Goal: Information Seeking & Learning: Compare options

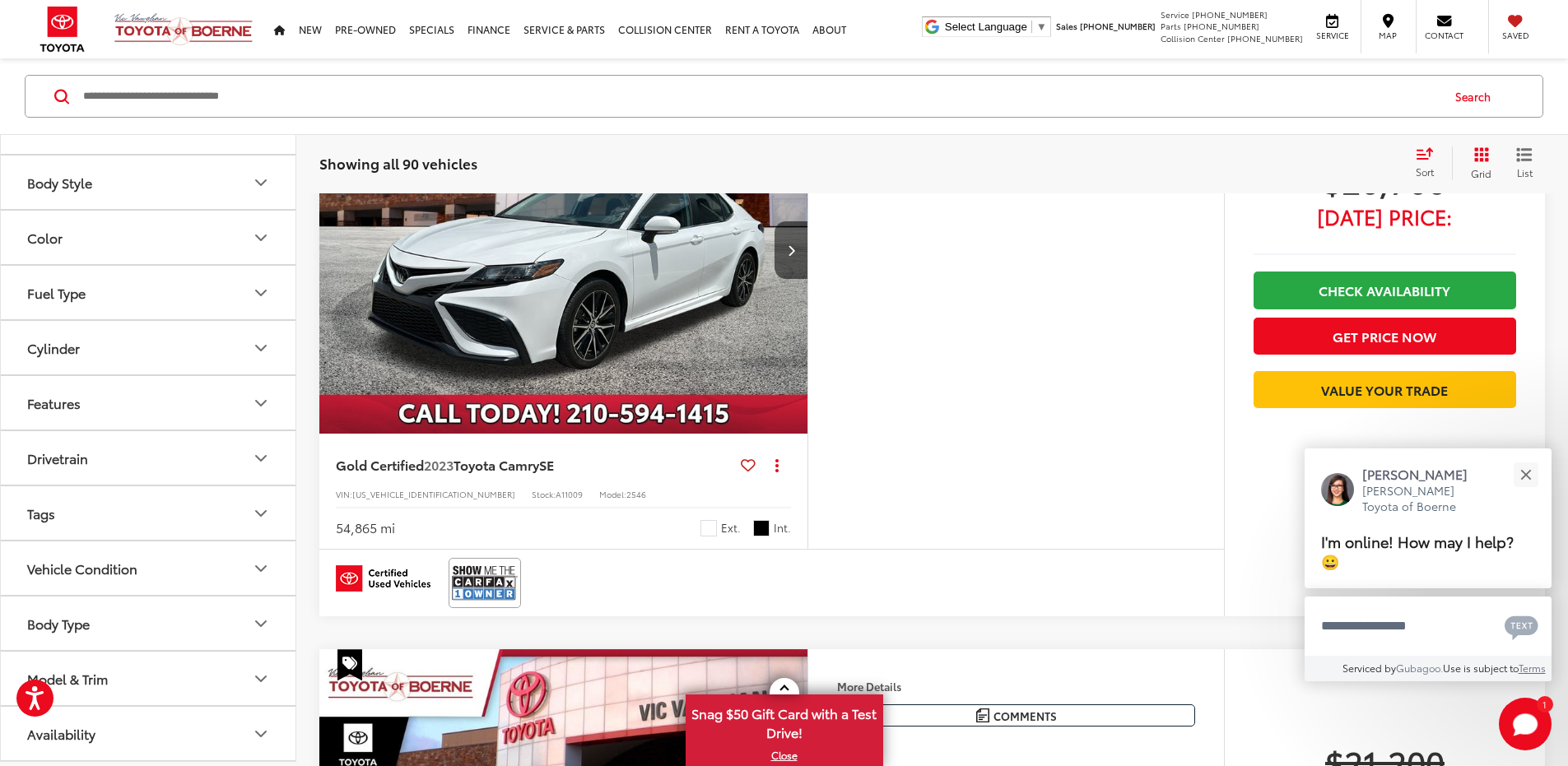
scroll to position [5296, 0]
click at [1534, 471] on button "Close" at bounding box center [1526, 474] width 35 height 35
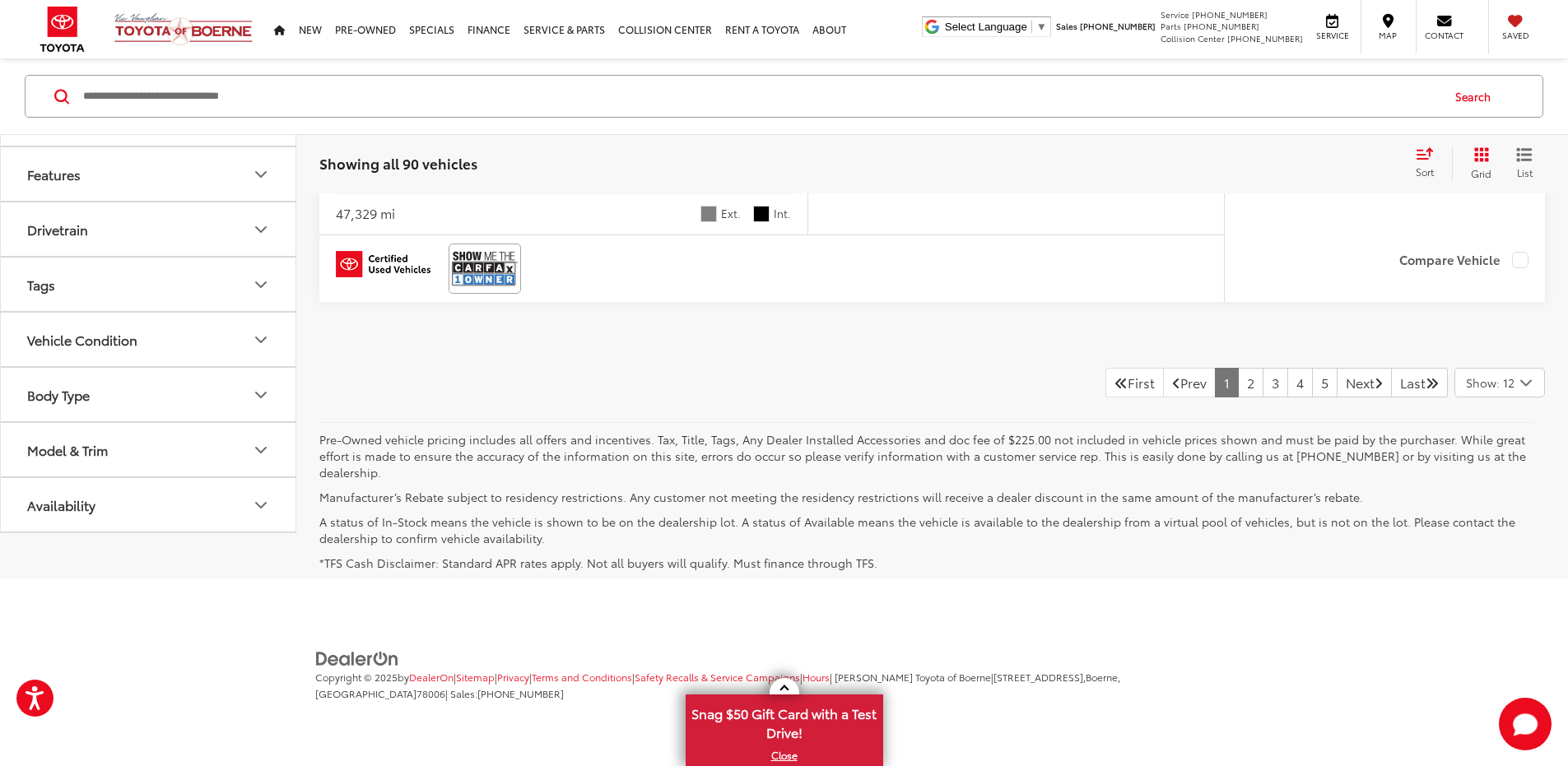
scroll to position [7514, 0]
click at [1421, 176] on span "Sort" at bounding box center [1424, 171] width 18 height 14
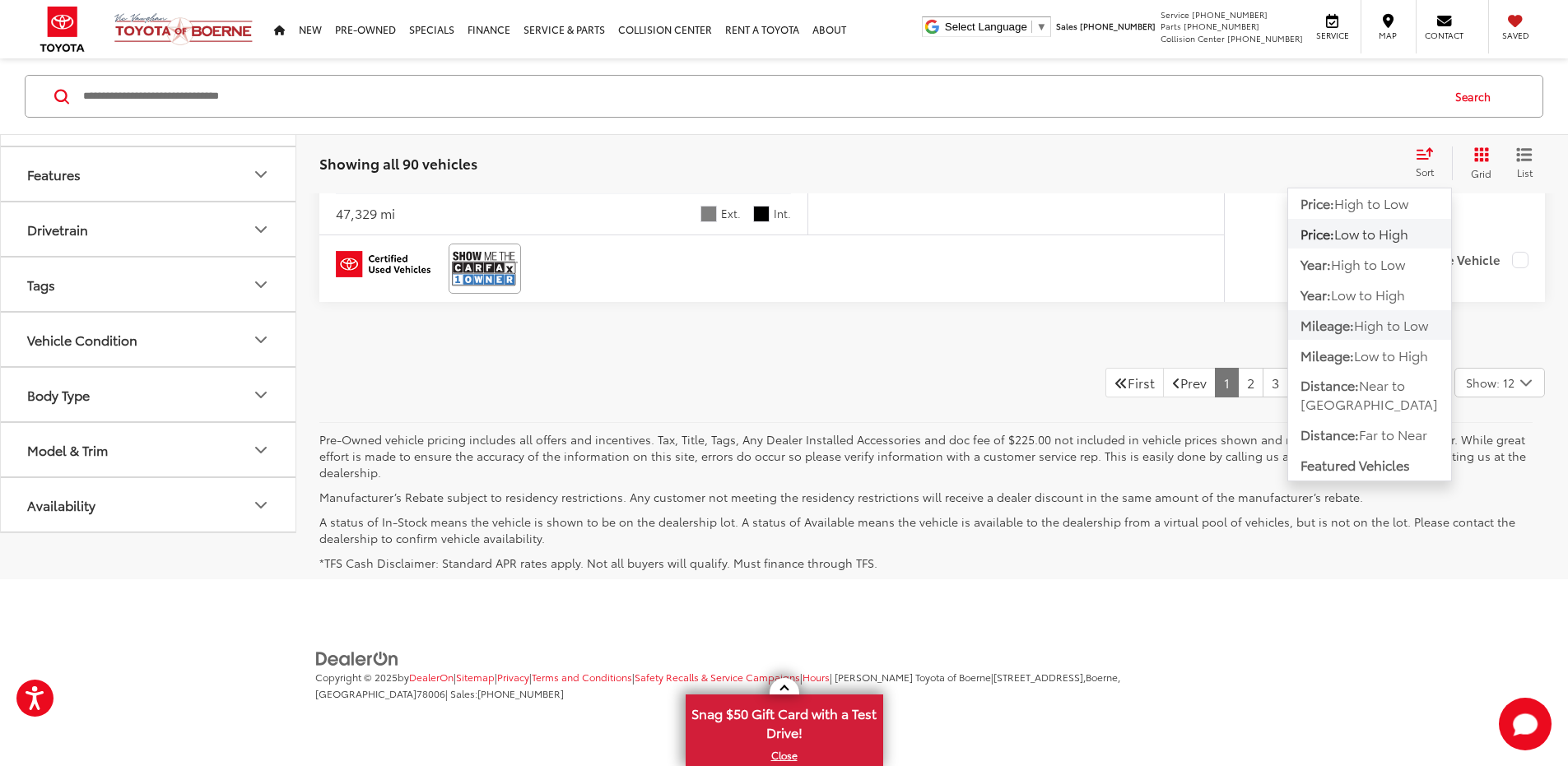
scroll to position [7435, 0]
click at [1390, 359] on span "Low to High" at bounding box center [1391, 355] width 74 height 19
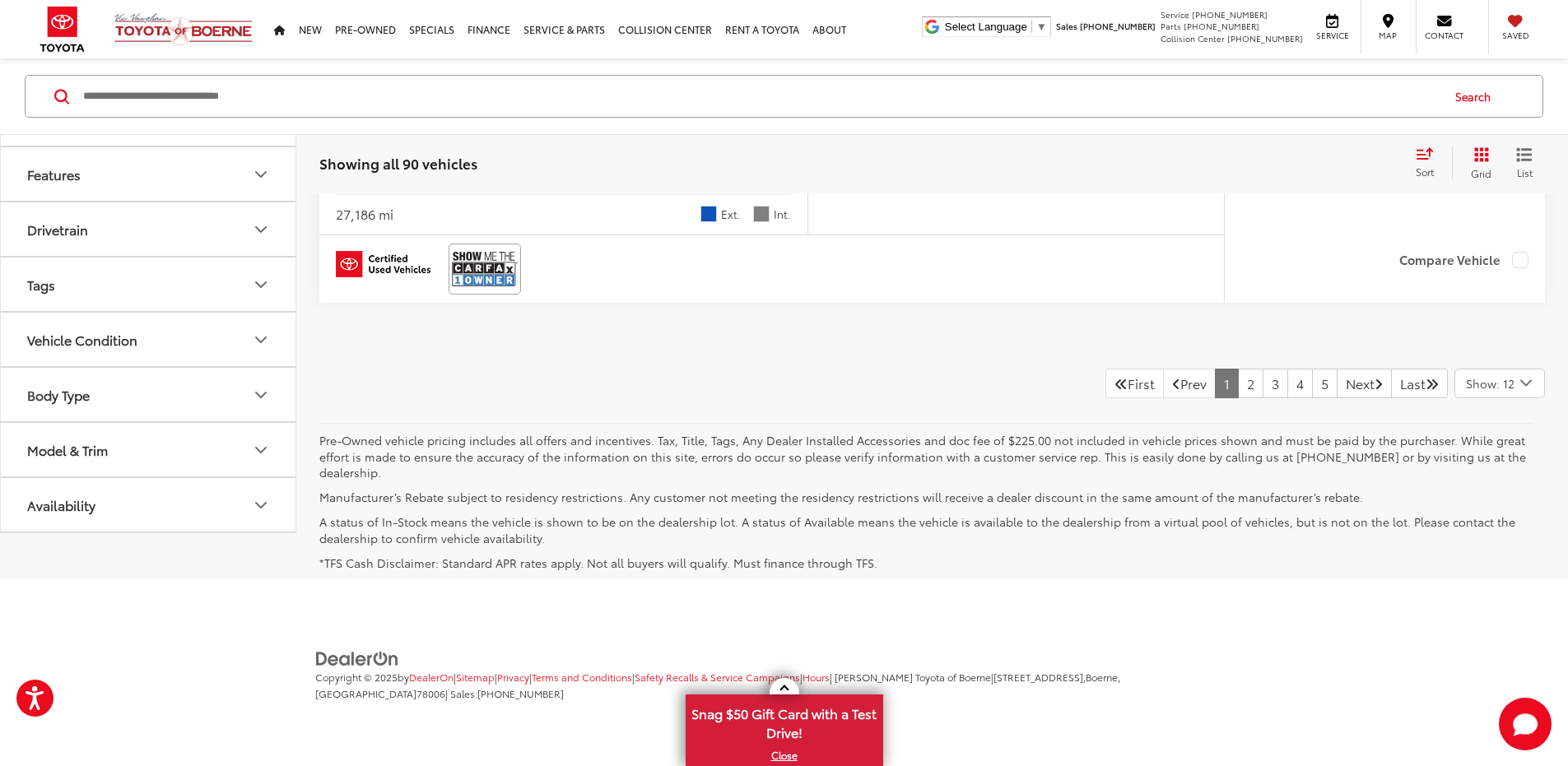
scroll to position [9043, 0]
click at [1504, 392] on span "Show: 12" at bounding box center [1490, 383] width 49 height 16
click at [1504, 523] on button "Show: 96" at bounding box center [1500, 507] width 89 height 30
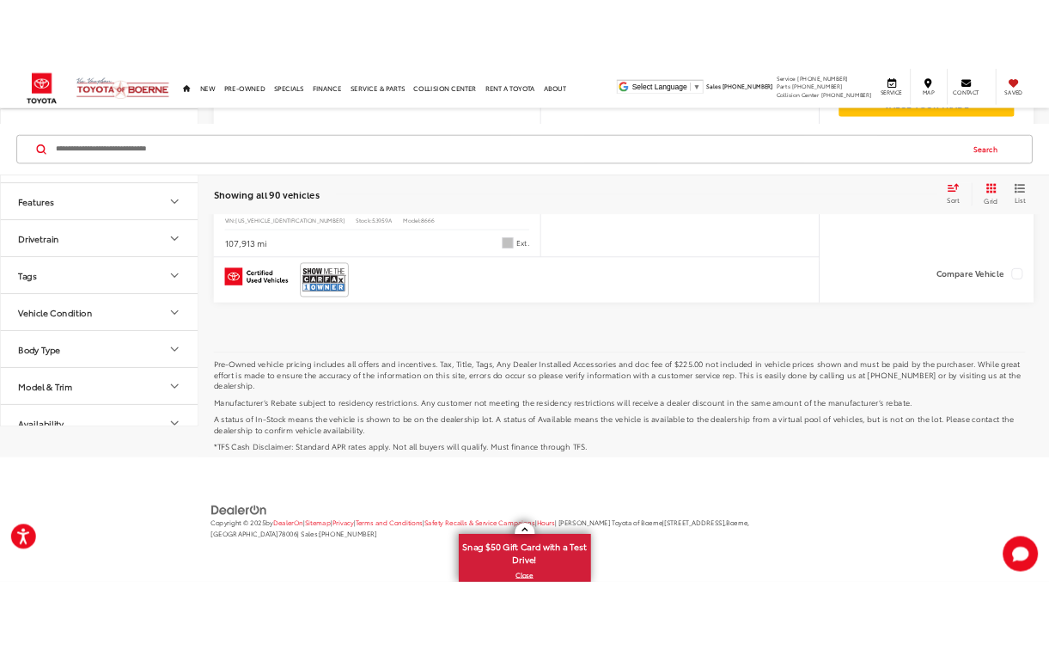
scroll to position [55731, 0]
